Goal: Navigation & Orientation: Find specific page/section

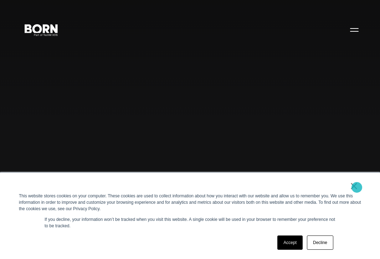
click at [357, 188] on link "×" at bounding box center [354, 186] width 9 height 6
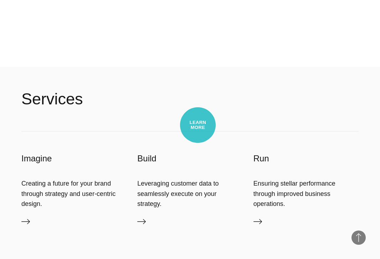
scroll to position [1832, 0]
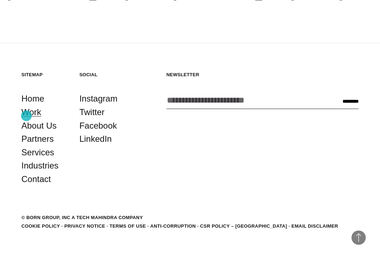
click at [26, 116] on link "Work" at bounding box center [31, 113] width 20 height 14
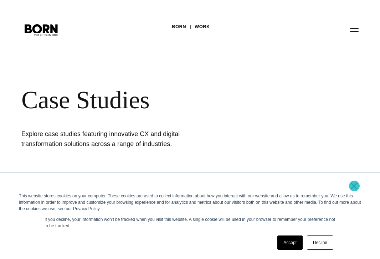
click at [354, 186] on link "×" at bounding box center [354, 186] width 9 height 6
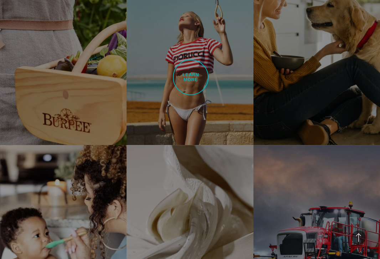
scroll to position [1755, 0]
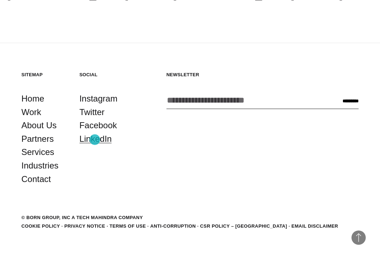
click at [95, 140] on link "LinkedIn" at bounding box center [96, 139] width 32 height 14
